Goal: Communication & Community: Participate in discussion

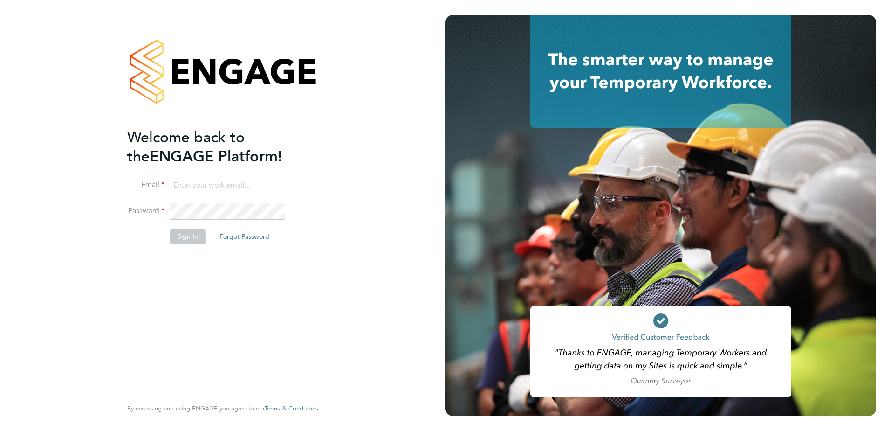
type input "[PERSON_NAME][EMAIL_ADDRESS][PERSON_NAME][DOMAIN_NAME]"
click at [285, 303] on div "Welcome back to the ENGAGE Platform! Email [PERSON_NAME][EMAIL_ADDRESS][PERSON_…" at bounding box center [218, 262] width 182 height 268
click at [189, 245] on li "Sign In Forgot Password" at bounding box center [218, 241] width 182 height 24
click at [190, 233] on button "Sign In" at bounding box center [187, 236] width 35 height 15
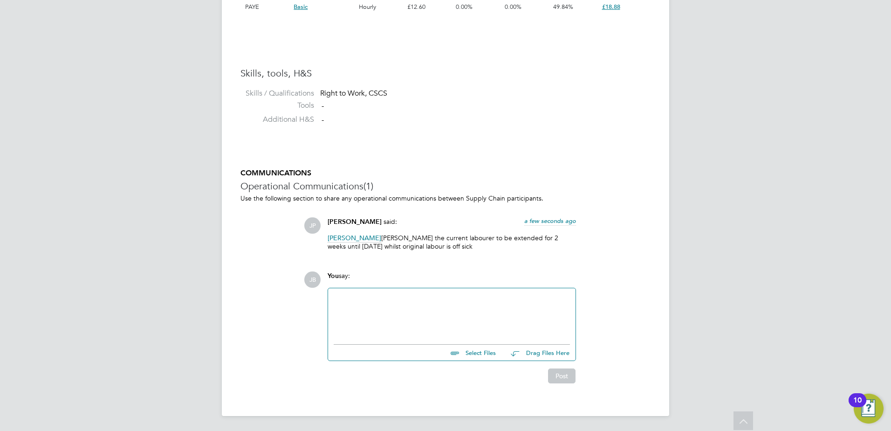
click at [400, 246] on p "Jonathan Blake John Heelan the current labourer to be extended for 2 weeks unti…" at bounding box center [452, 242] width 248 height 17
drag, startPoint x: 400, startPoint y: 246, endPoint x: 427, endPoint y: 248, distance: 26.7
click at [427, 248] on p "Jonathan Blake John Heelan the current labourer to be extended for 2 weeks unti…" at bounding box center [452, 242] width 248 height 17
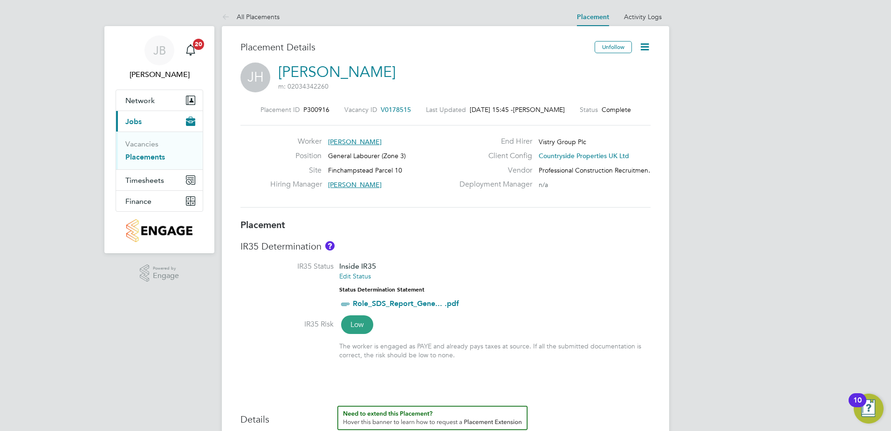
click at [647, 48] on icon at bounding box center [645, 47] width 12 height 12
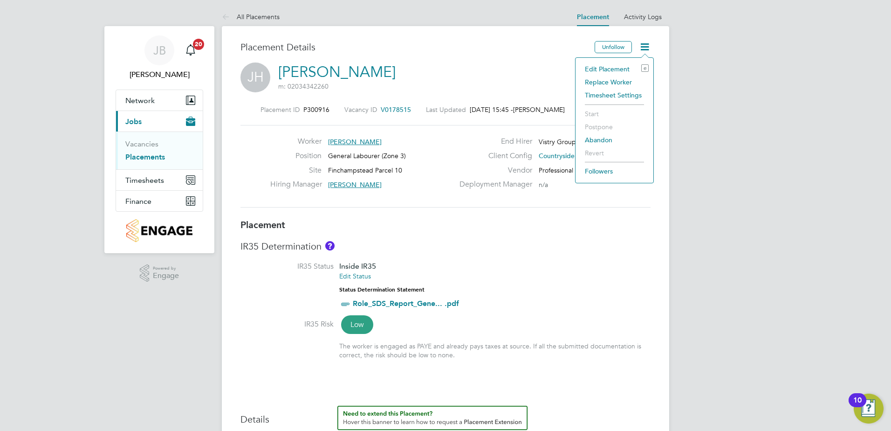
click at [647, 48] on icon at bounding box center [645, 47] width 12 height 12
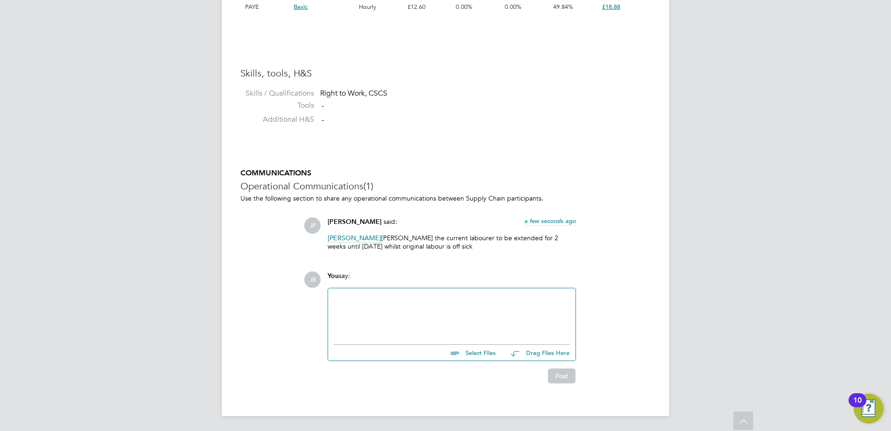
click at [406, 324] on div at bounding box center [452, 314] width 236 height 40
click at [556, 371] on button "Post" at bounding box center [561, 375] width 27 height 15
